Goal: Task Accomplishment & Management: Manage account settings

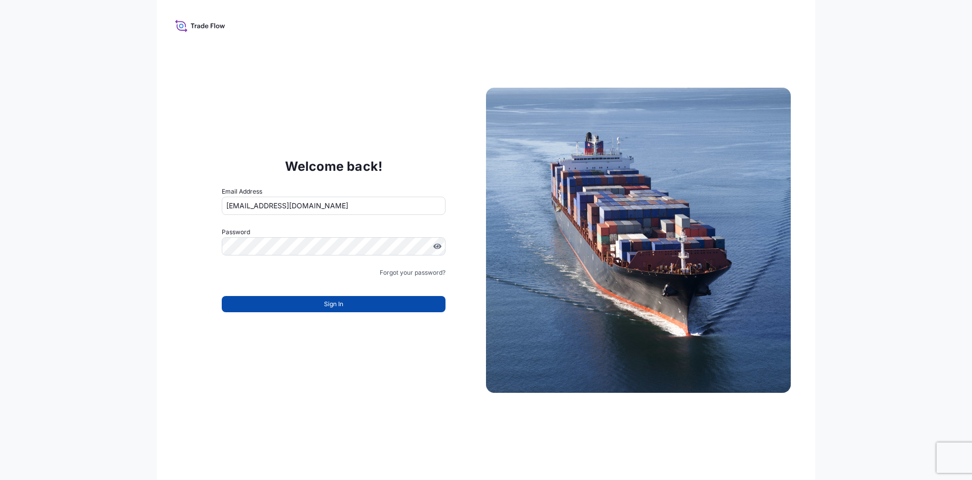
click at [319, 304] on button "Sign In" at bounding box center [334, 304] width 224 height 16
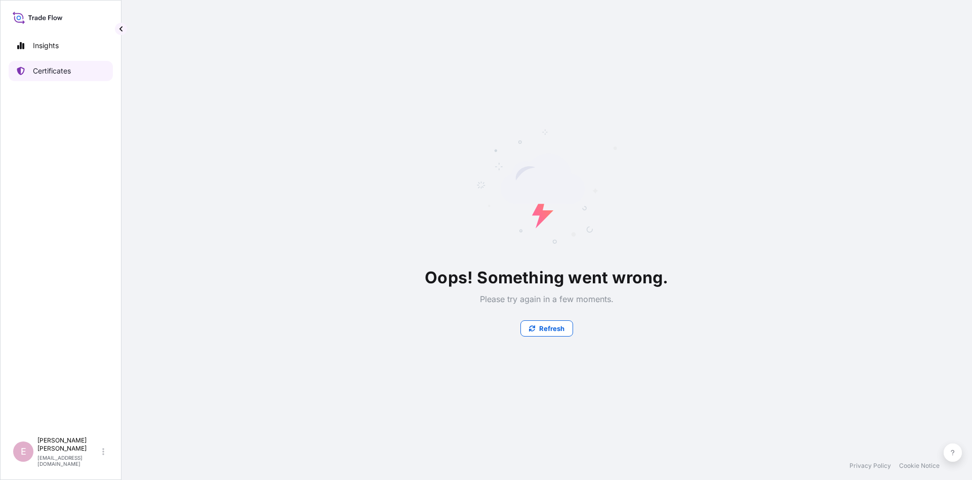
click at [45, 71] on p "Certificates" at bounding box center [52, 71] width 38 height 10
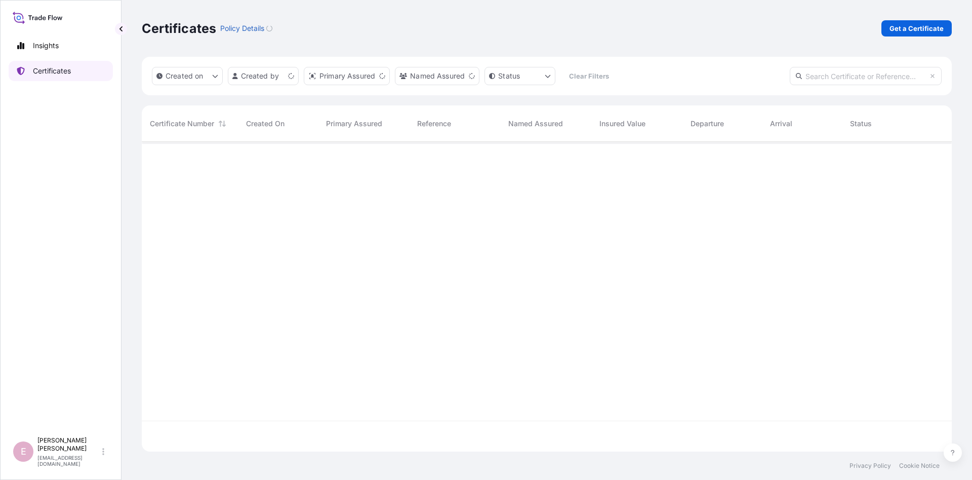
scroll to position [315, 810]
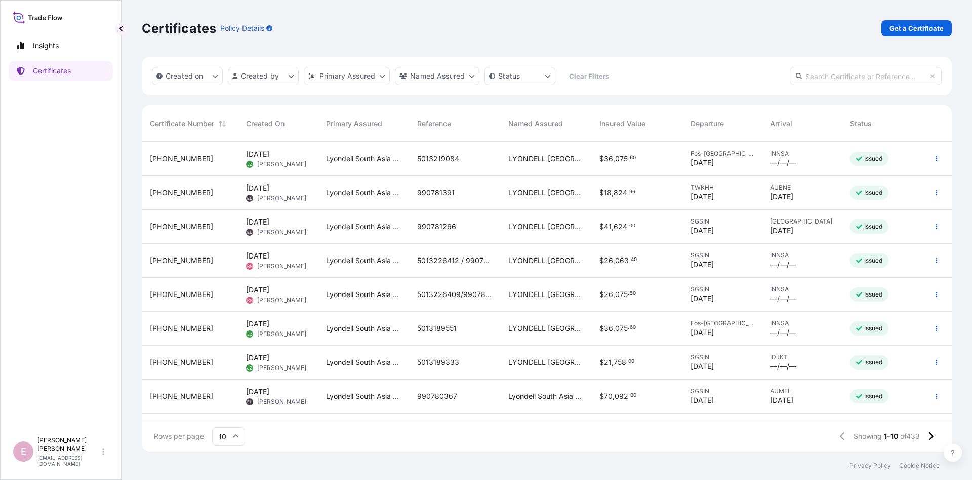
click at [876, 77] on input "text" at bounding box center [866, 76] width 152 height 18
paste input "5013182369"
type input "5013182369"
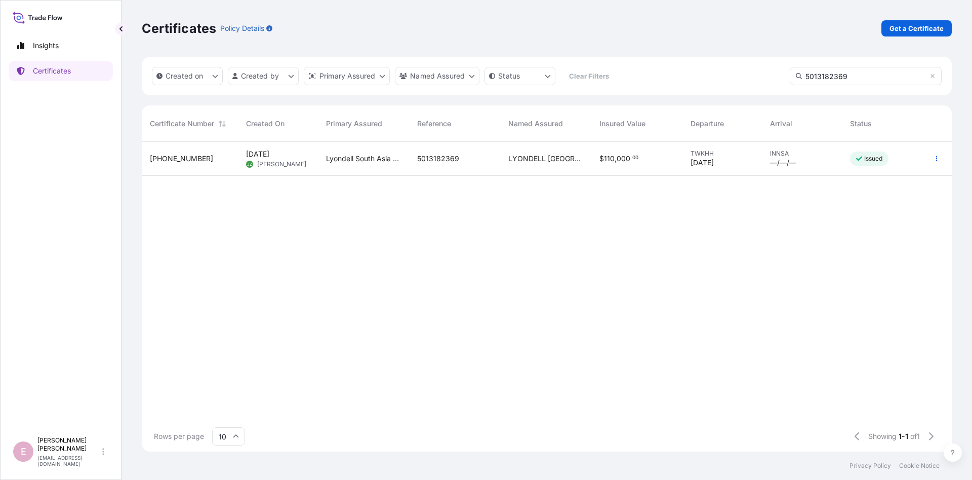
click at [182, 160] on span "[PHONE_NUMBER]" at bounding box center [181, 158] width 63 height 10
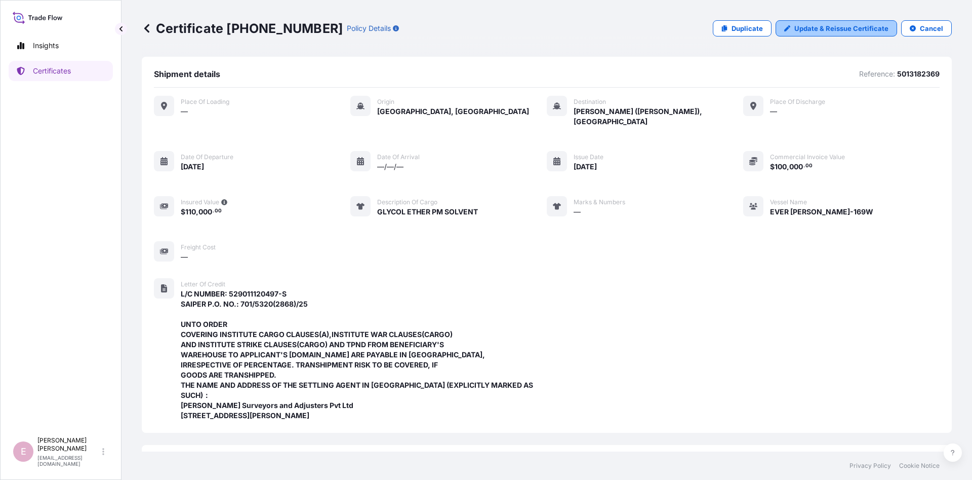
click at [844, 29] on p "Update & Reissue Certificate" at bounding box center [842, 28] width 94 height 10
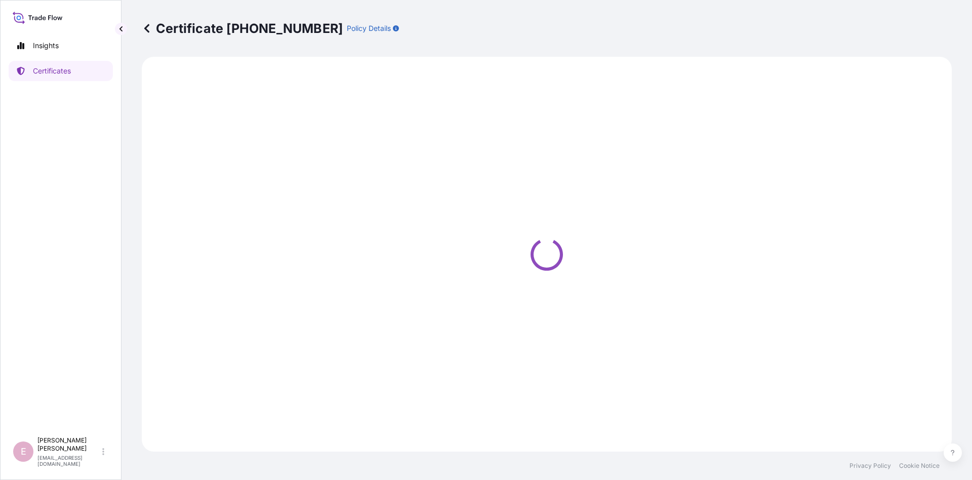
select select "Sea"
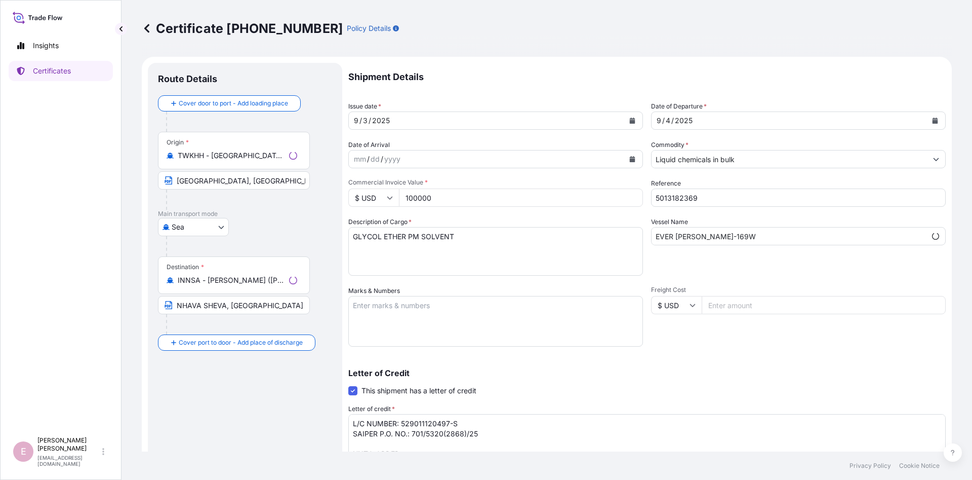
type input "[STREET_ADDRESS]"
click at [937, 120] on icon "Calendar" at bounding box center [935, 120] width 6 height 6
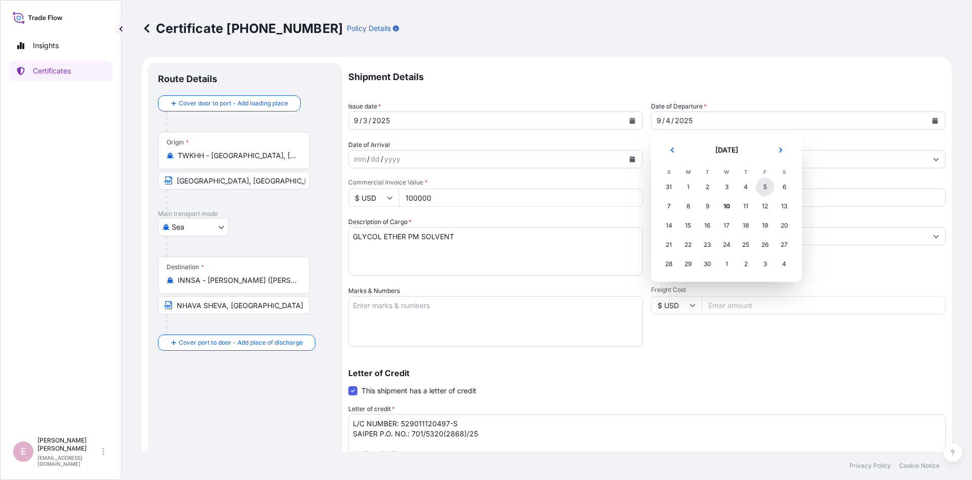
click at [769, 184] on div "5" at bounding box center [765, 187] width 18 height 18
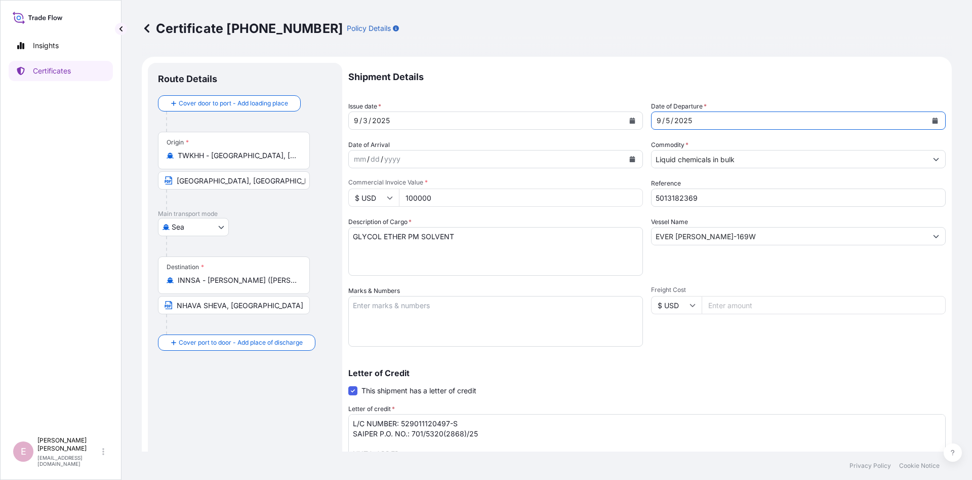
click at [630, 120] on icon "Calendar" at bounding box center [633, 120] width 6 height 6
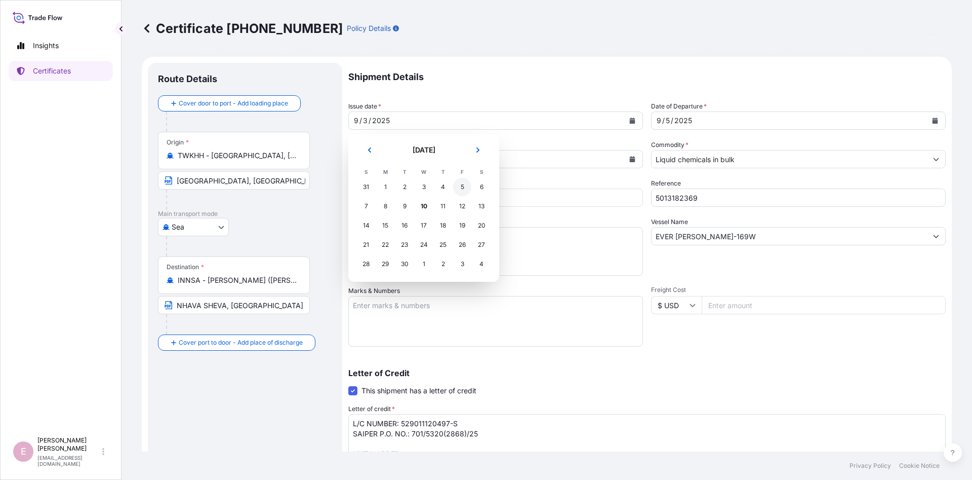
click at [460, 184] on div "5" at bounding box center [462, 187] width 18 height 18
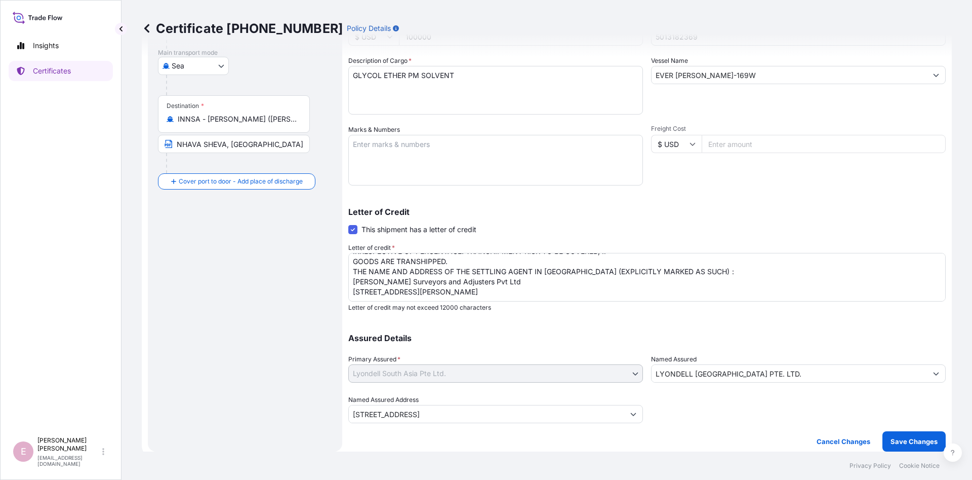
scroll to position [43, 0]
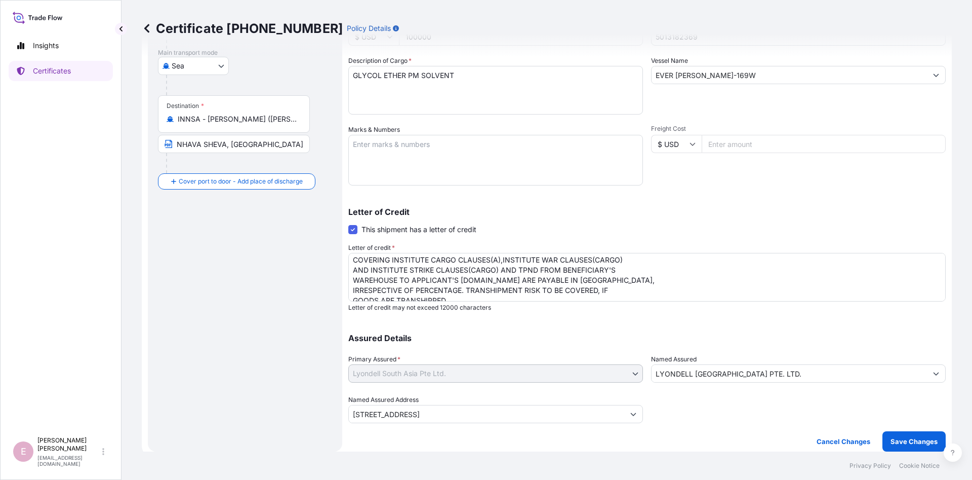
click at [616, 287] on textarea "L/C NUMBER: 529011120497-S SAIPER P.O. NO.: 701/5320(2868)/25 UNTO ORDER COVERI…" at bounding box center [647, 277] width 598 height 49
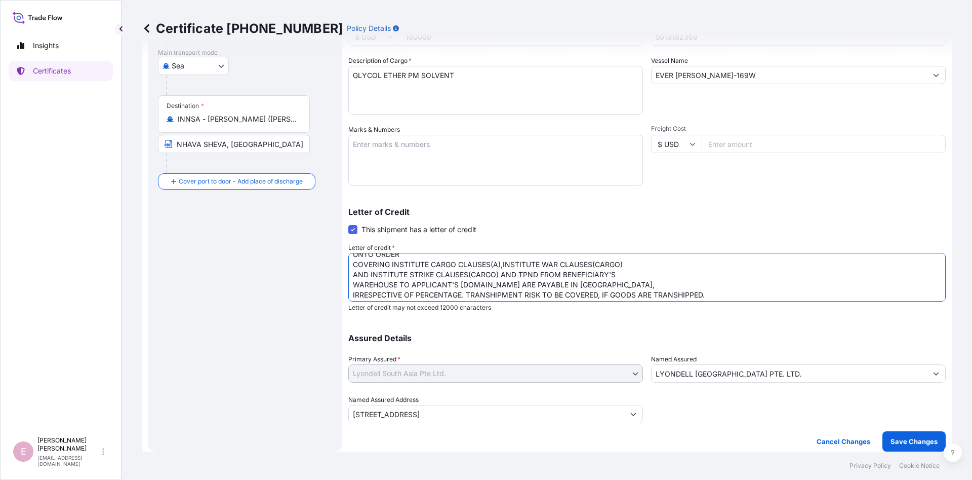
scroll to position [0, 0]
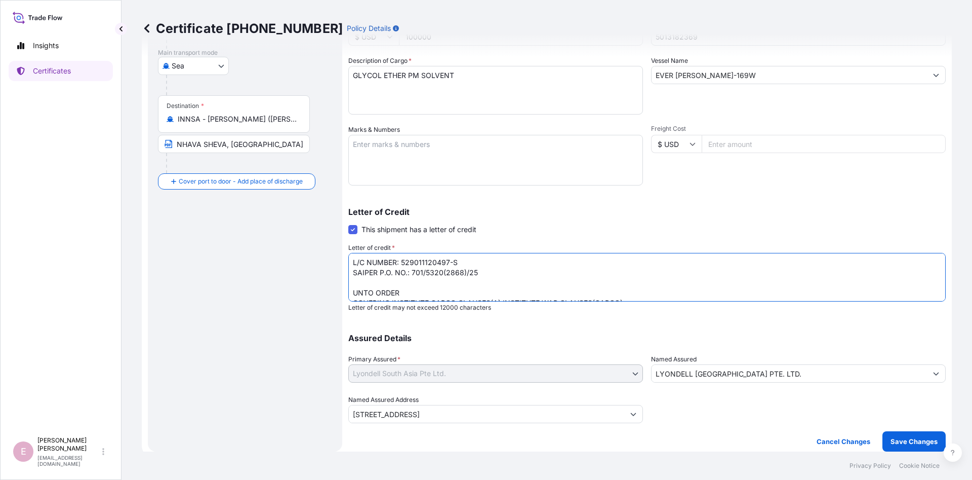
click at [473, 261] on textarea "L/C NUMBER: 529011120497-S SAIPER P.O. NO.: 701/5320(2868)/25 UNTO ORDER COVERI…" at bounding box center [647, 277] width 598 height 49
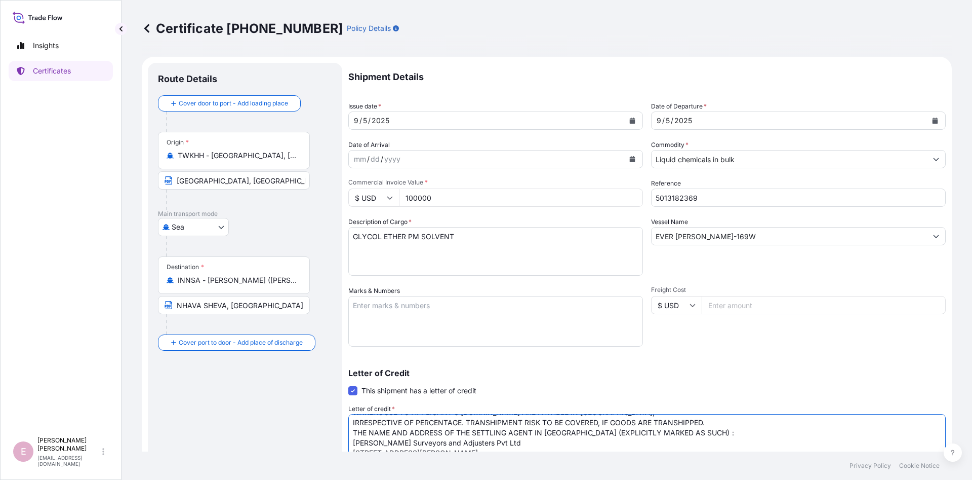
scroll to position [161, 0]
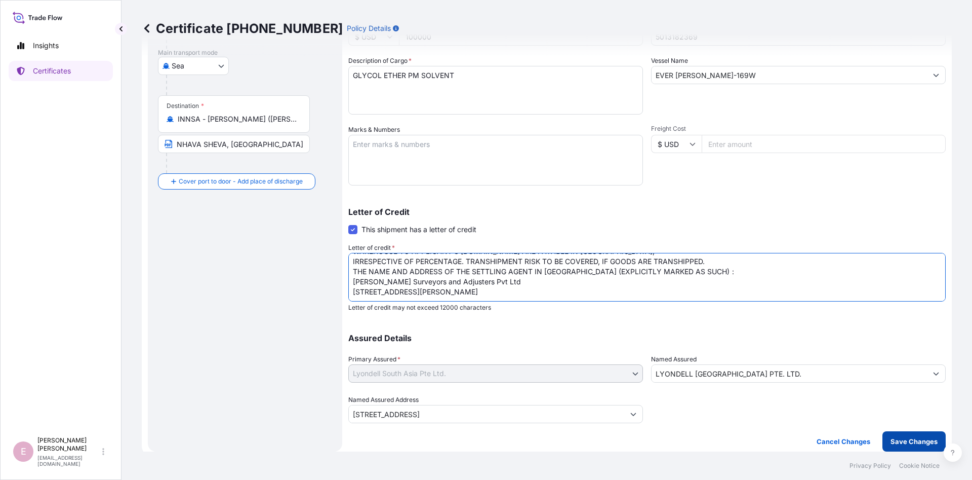
type textarea "L/C NUMBER: 529011120497-S SAIPER P.O. NO.: 701/5320(2868)/25 UNTO ORDER COVERI…"
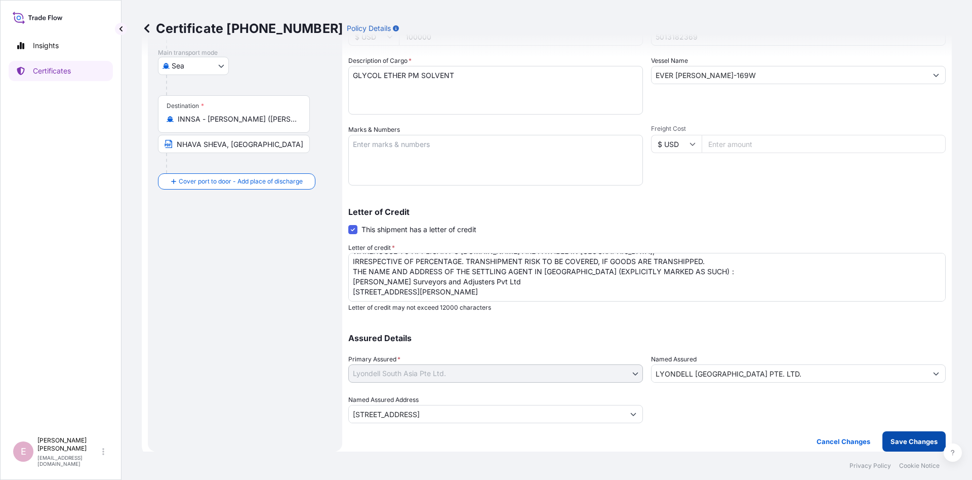
click at [921, 441] on p "Save Changes" at bounding box center [914, 441] width 47 height 10
type input "[STREET_ADDRESS]"
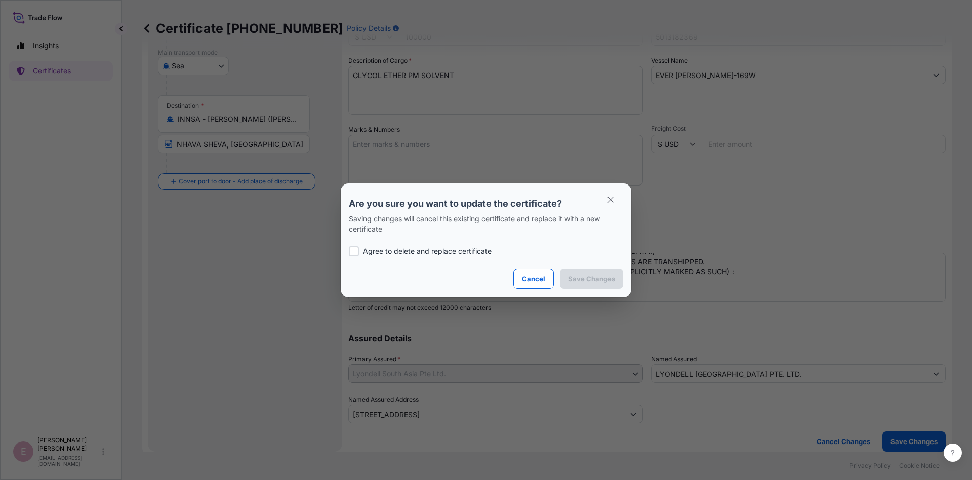
click at [356, 251] on div at bounding box center [354, 251] width 10 height 10
checkbox input "true"
click at [592, 285] on button "Save Changes" at bounding box center [591, 278] width 63 height 20
type input "[STREET_ADDRESS]"
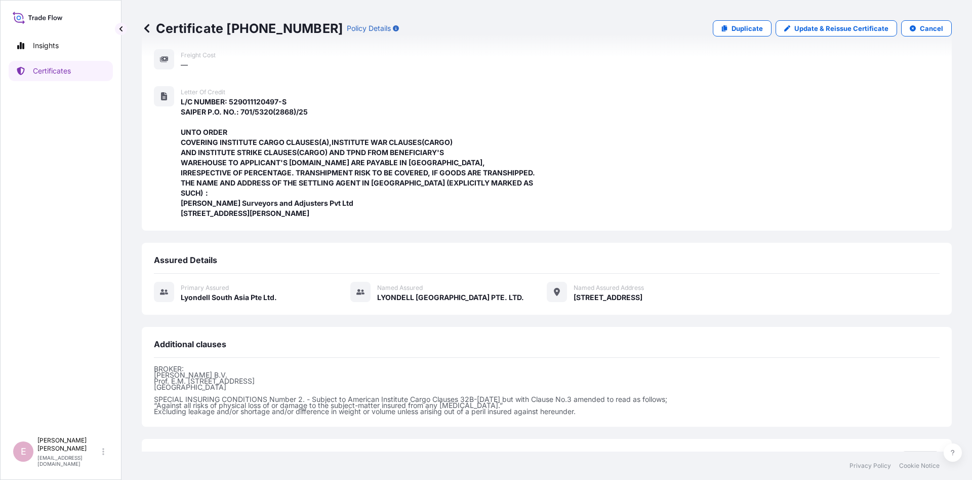
scroll to position [272, 0]
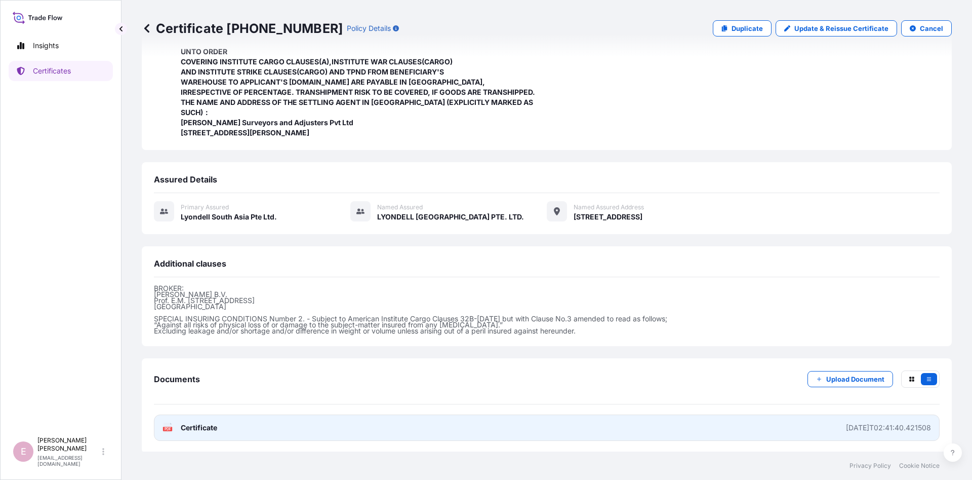
click at [194, 425] on span "Certificate" at bounding box center [199, 427] width 36 height 10
